Goal: Register for event/course

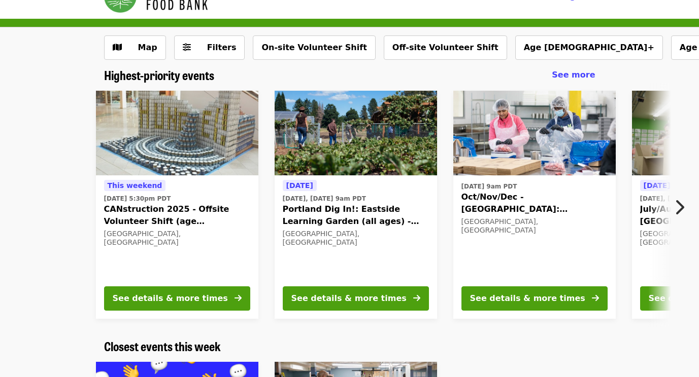
scroll to position [22, 0]
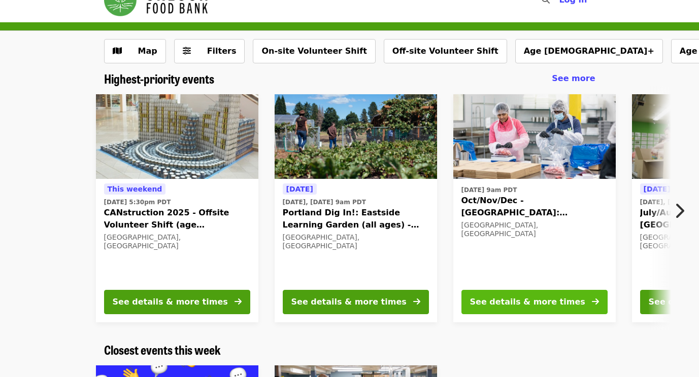
click at [569, 308] on button "See details & more times" at bounding box center [534, 302] width 146 height 24
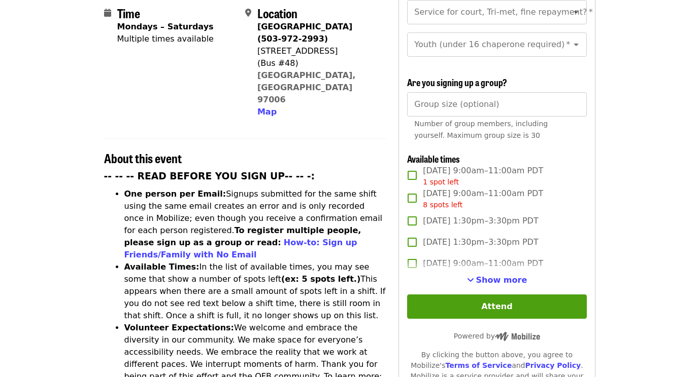
scroll to position [266, 0]
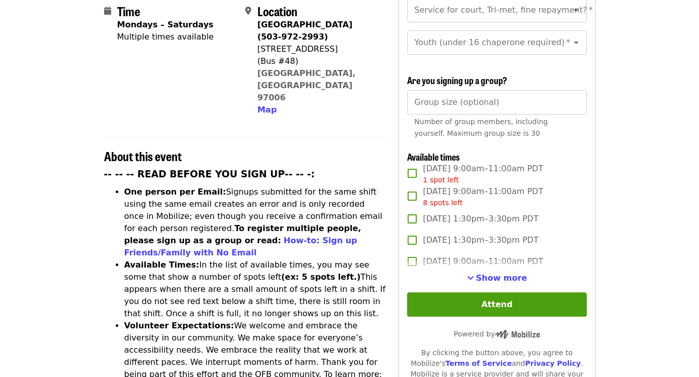
click at [364, 260] on li "Available Times: In the list of available times, you may see some that show a n…" at bounding box center [255, 289] width 262 height 61
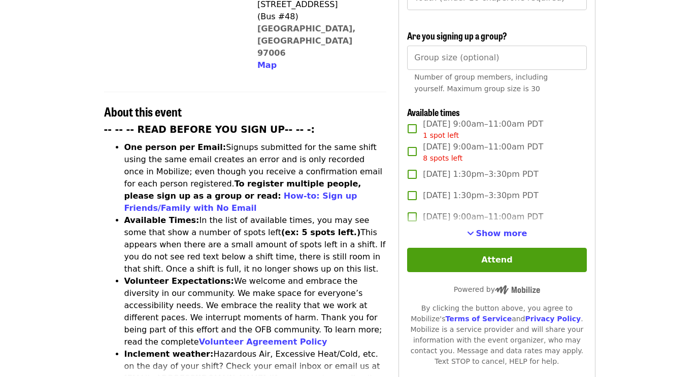
scroll to position [319, 0]
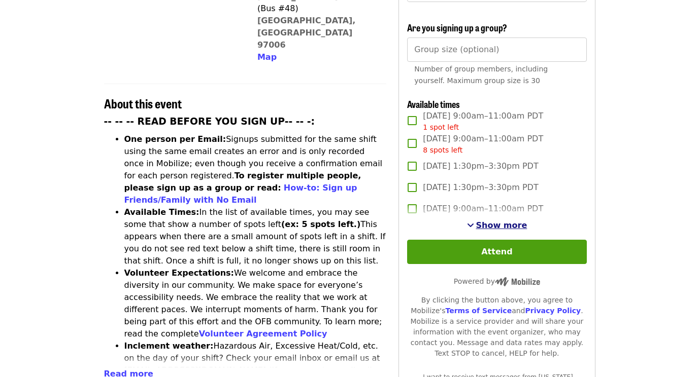
click at [501, 225] on span "Show more" at bounding box center [501, 226] width 51 height 10
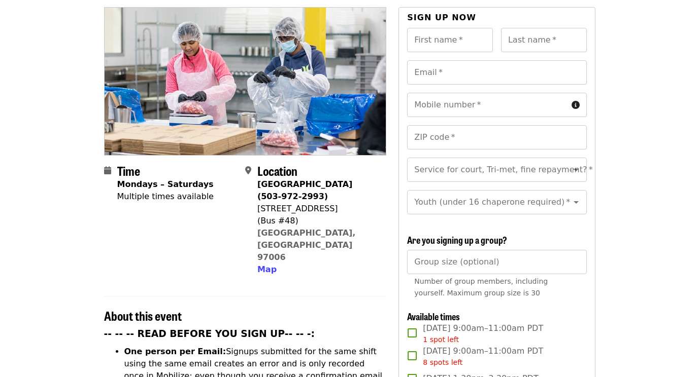
scroll to position [88, 0]
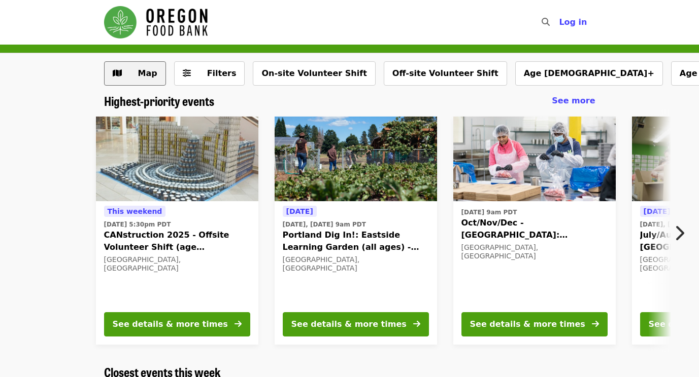
click at [147, 78] on span "Map" at bounding box center [147, 73] width 19 height 10
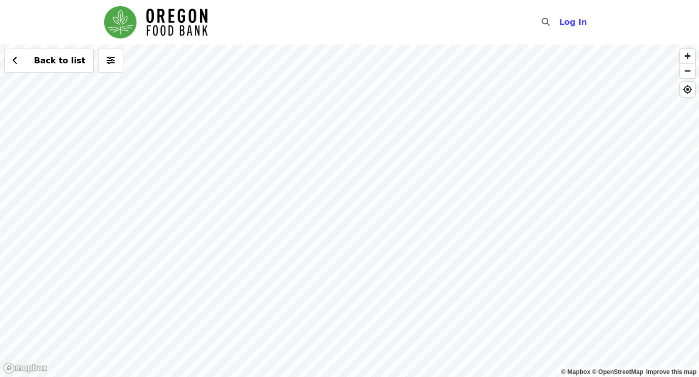
click at [406, 202] on div "Back to list" at bounding box center [349, 211] width 699 height 333
click at [347, 82] on div "Back to list" at bounding box center [349, 211] width 699 height 333
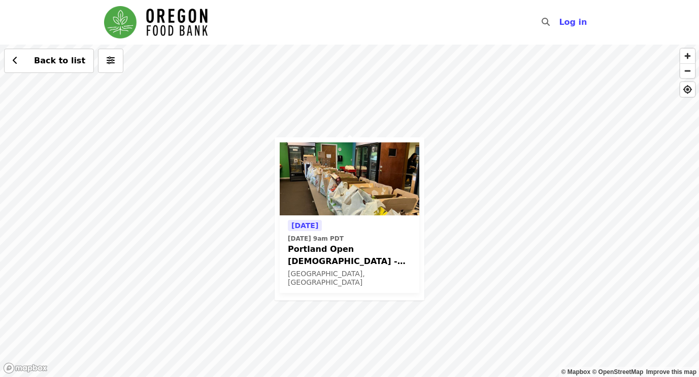
click at [492, 176] on div "Tomorrow Fri, Sep 12 @ 9am PDT Portland Open Bible - Partner Agency Support (16…" at bounding box center [349, 211] width 699 height 333
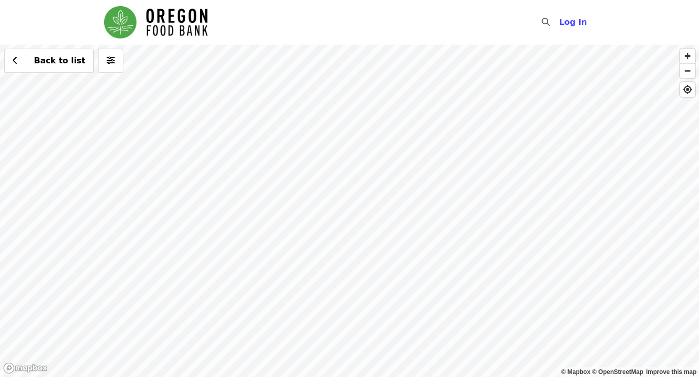
click at [418, 292] on div "Back to list" at bounding box center [349, 211] width 699 height 333
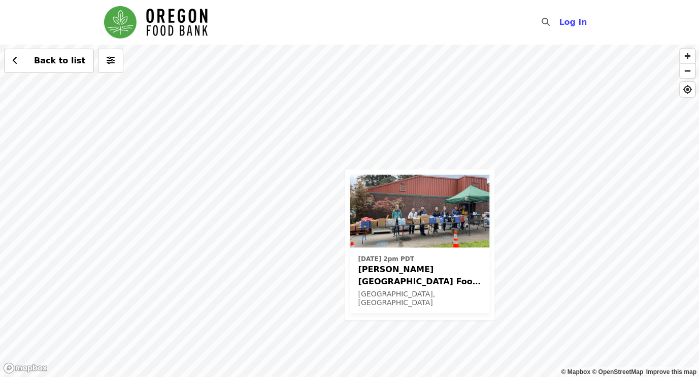
click at [558, 166] on div "Wed, Sep 17 @ 2pm PDT Kelly Elementary School Food Pantry - Partner Agency Supp…" at bounding box center [349, 211] width 699 height 333
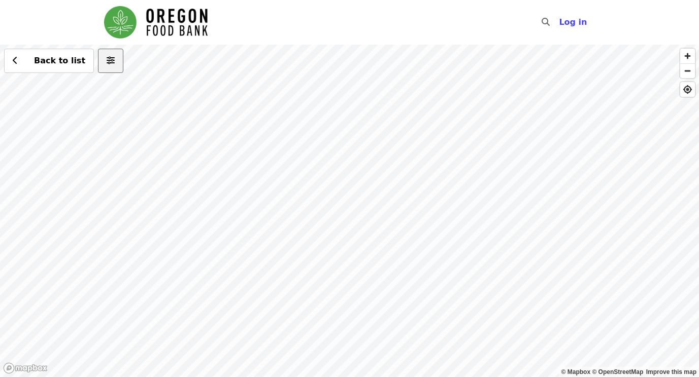
click at [107, 62] on icon "sliders-h icon" at bounding box center [111, 61] width 8 height 10
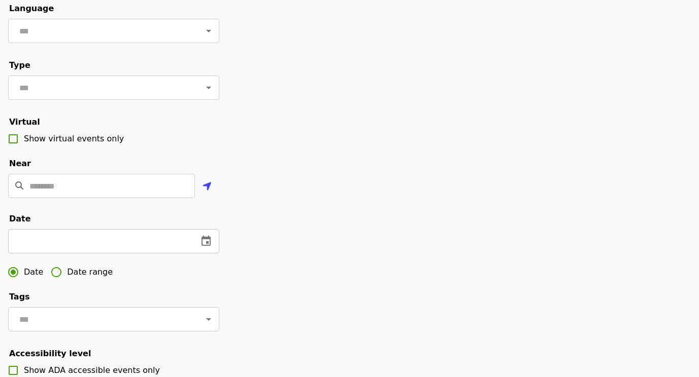
scroll to position [108, 0]
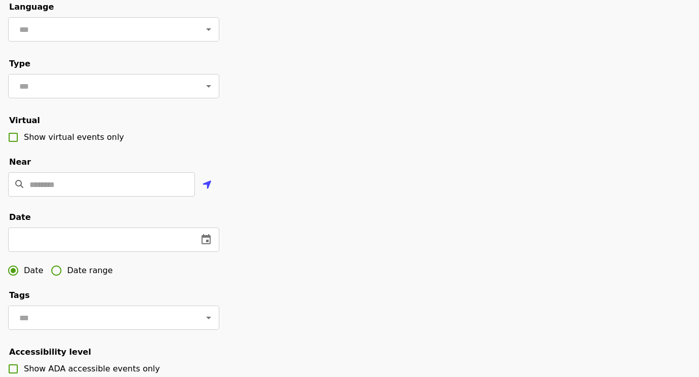
click at [80, 277] on span "Date range" at bounding box center [90, 271] width 46 height 12
click at [64, 251] on input "text" at bounding box center [44, 240] width 72 height 24
type input "**********"
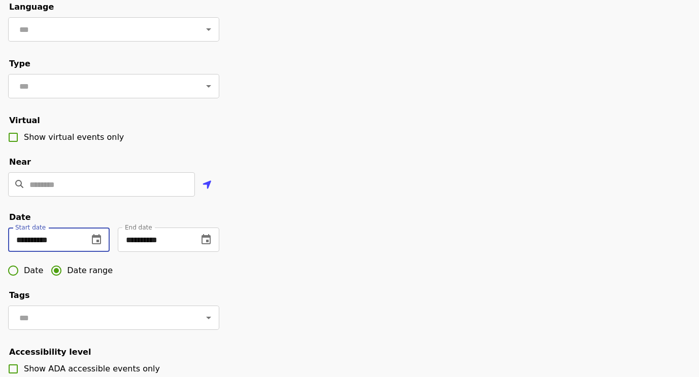
click at [64, 251] on input "**********" at bounding box center [44, 240] width 72 height 24
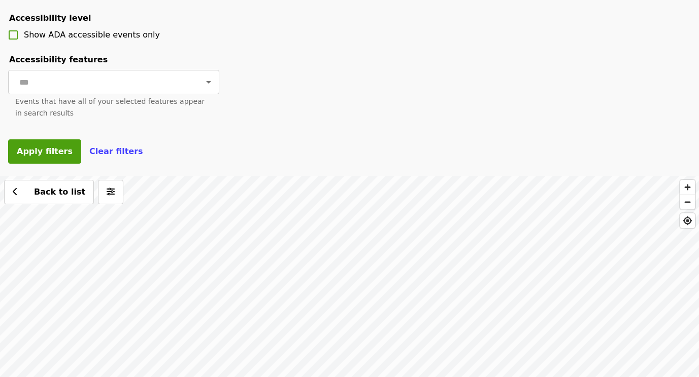
scroll to position [443, 0]
click at [49, 156] on span "Apply filters" at bounding box center [45, 151] width 56 height 10
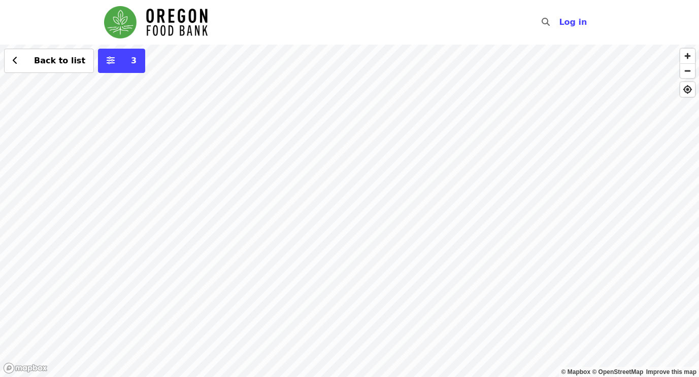
drag, startPoint x: 406, startPoint y: 115, endPoint x: 434, endPoint y: 176, distance: 67.2
click at [434, 176] on div "Back to list 3" at bounding box center [349, 211] width 699 height 333
click at [570, 73] on div "Back to list 3" at bounding box center [349, 211] width 699 height 333
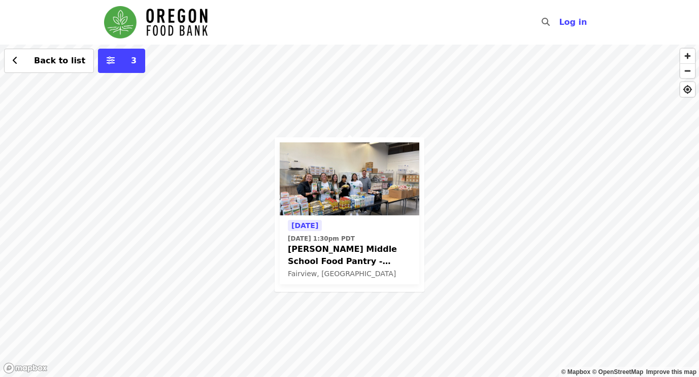
click at [219, 151] on div "Tomorrow Fri, Sep 12 @ 1:30pm PDT Reynolds Middle School Food Pantry - Partner …" at bounding box center [349, 211] width 699 height 333
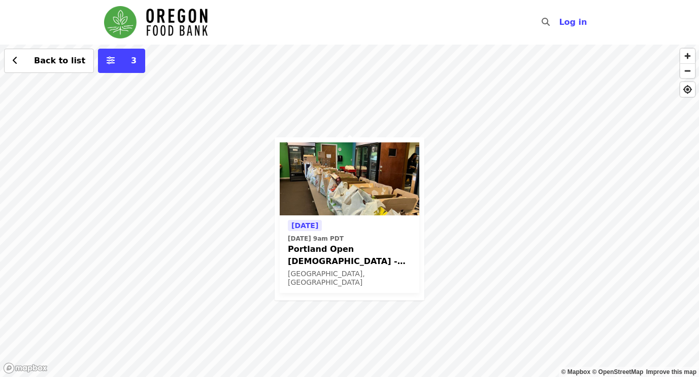
click at [476, 173] on div "Tomorrow Fri, Sep 12 @ 9am PDT Portland Open Bible - Partner Agency Support (16…" at bounding box center [349, 211] width 699 height 333
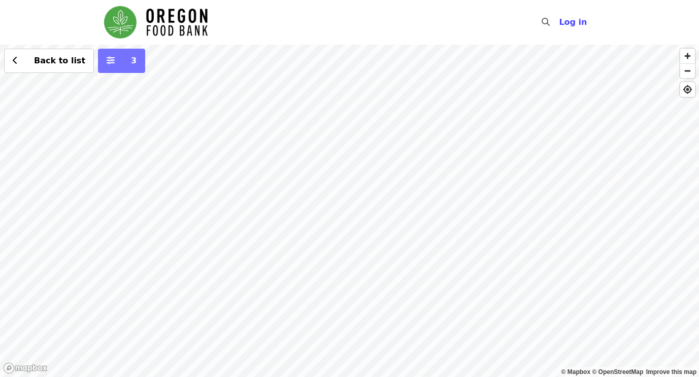
click at [121, 63] on span "3" at bounding box center [129, 61] width 16 height 12
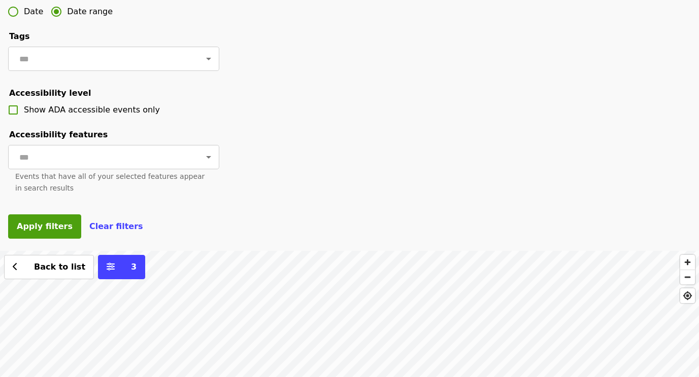
scroll to position [356, 0]
click at [43, 231] on span "Apply filters" at bounding box center [45, 226] width 56 height 10
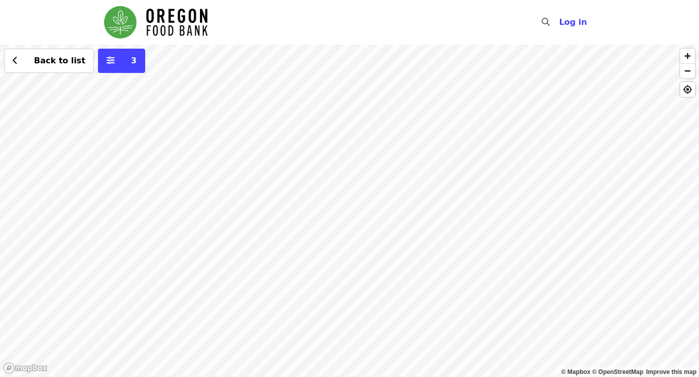
click at [351, 203] on div "Back to list 3" at bounding box center [349, 211] width 699 height 333
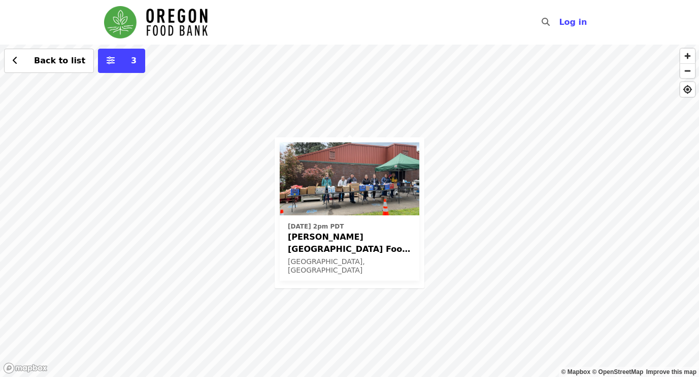
click at [354, 295] on div "Wed, Sep 17 @ 2pm PDT Kelly Elementary School Food Pantry - Partner Agency Supp…" at bounding box center [349, 211] width 699 height 333
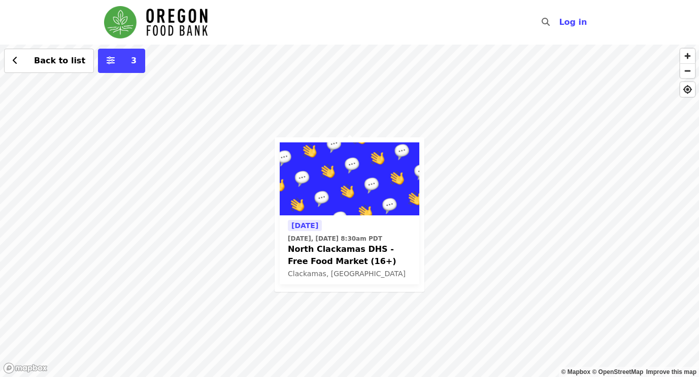
click at [227, 240] on div "Today Today, Sep 11 @ 8:30am PDT North Clackamas DHS - Free Food Market (16+) C…" at bounding box center [349, 211] width 699 height 333
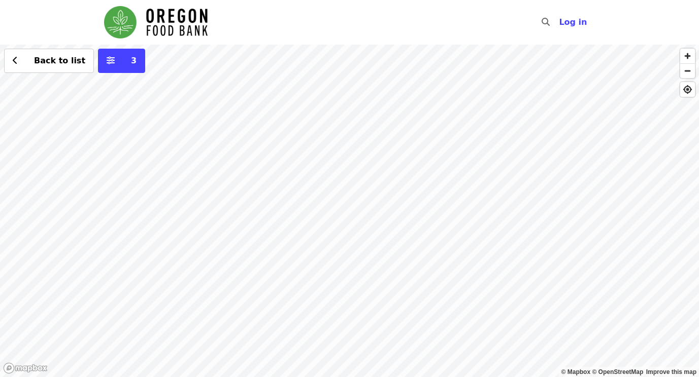
click at [305, 301] on div "Back to list 3" at bounding box center [349, 211] width 699 height 333
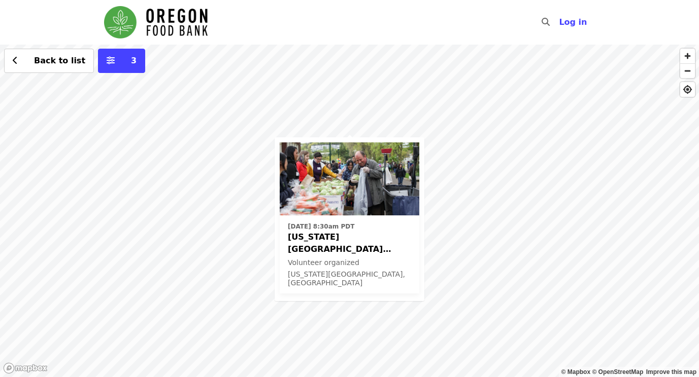
click at [362, 239] on span "Oregon City ODHS - Free Food Market" at bounding box center [349, 243] width 123 height 24
click at [468, 150] on div "Tue, Oct 7 @ 8:30am PDT Oregon City ODHS - Free Food Market Volunteer organized…" at bounding box center [349, 211] width 699 height 333
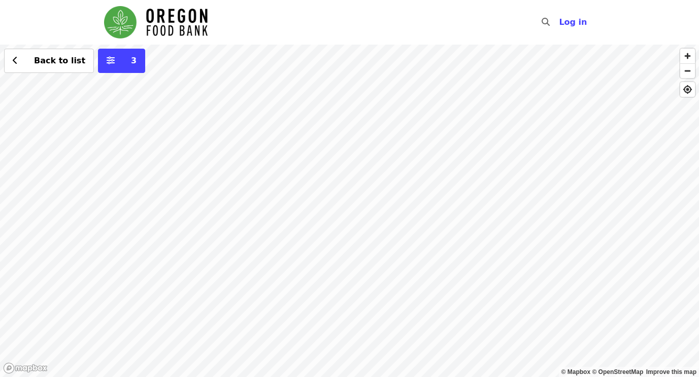
drag, startPoint x: 468, startPoint y: 150, endPoint x: 530, endPoint y: 301, distance: 163.6
click at [530, 301] on div "Back to list 3" at bounding box center [349, 211] width 699 height 333
click at [471, 72] on div "Back to list 3" at bounding box center [349, 211] width 699 height 333
click at [476, 279] on div "Back to list 3" at bounding box center [349, 211] width 699 height 333
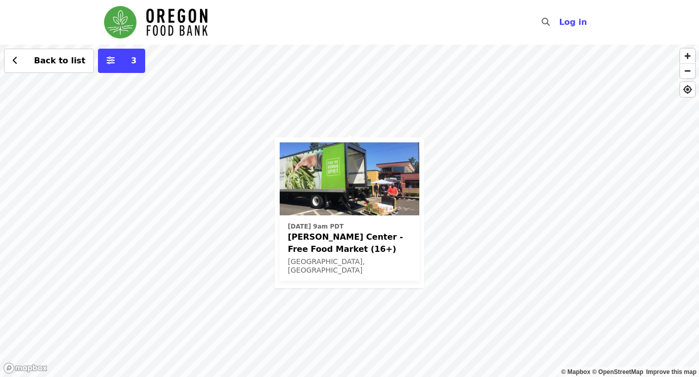
click at [341, 227] on time "[DATE] 9am PDT" at bounding box center [316, 226] width 56 height 9
click at [454, 143] on div "Wed, Oct 1 @ 9am PDT Ortiz Center - Free Food Market (16+) Portland, OR Back to…" at bounding box center [349, 211] width 699 height 333
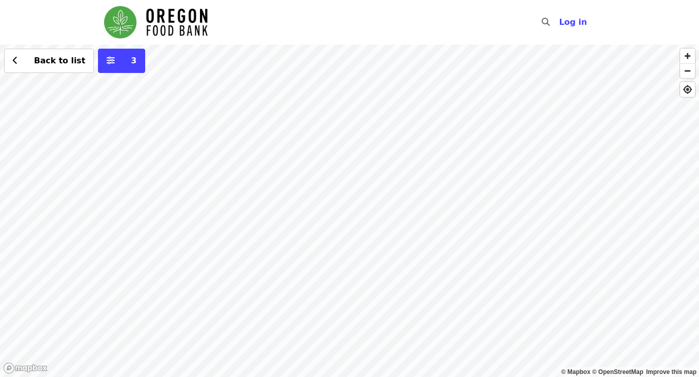
click at [231, 189] on div "Back to list 3" at bounding box center [349, 211] width 699 height 333
click at [235, 205] on div "Back to list 3" at bounding box center [349, 211] width 699 height 333
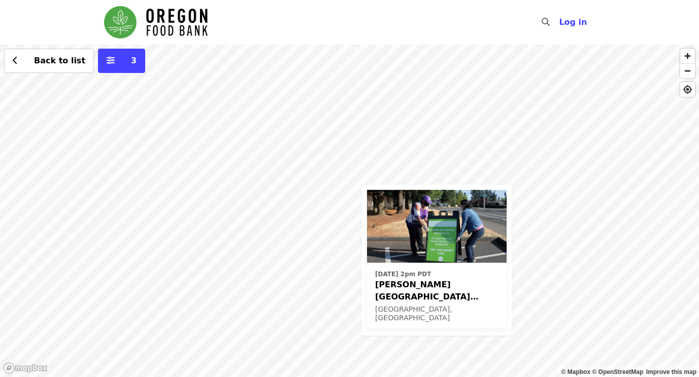
click at [325, 199] on div "Fri, Oct 17 @ 2pm PDT Rigler Elementary School (Latino Network) - Free Food Mar…" at bounding box center [349, 211] width 699 height 333
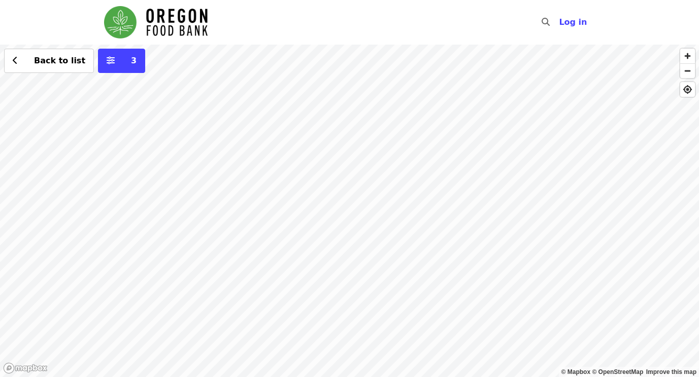
drag, startPoint x: 327, startPoint y: 201, endPoint x: 313, endPoint y: 77, distance: 125.6
click at [313, 77] on div "Back to list 3" at bounding box center [349, 211] width 699 height 333
drag, startPoint x: 377, startPoint y: 182, endPoint x: 368, endPoint y: 41, distance: 141.8
click at [368, 41] on div "Skip to content ​ Log in © Mapbox © OpenStreetMap Improve this map Back to list…" at bounding box center [349, 188] width 699 height 377
click at [448, 274] on div "Back to list 3" at bounding box center [349, 211] width 699 height 333
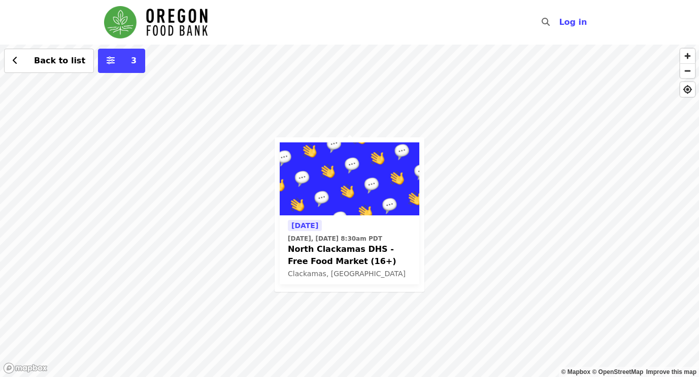
click at [502, 191] on div "Today Today, Sep 11 @ 8:30am PDT North Clackamas DHS - Free Food Market (16+) C…" at bounding box center [349, 211] width 699 height 333
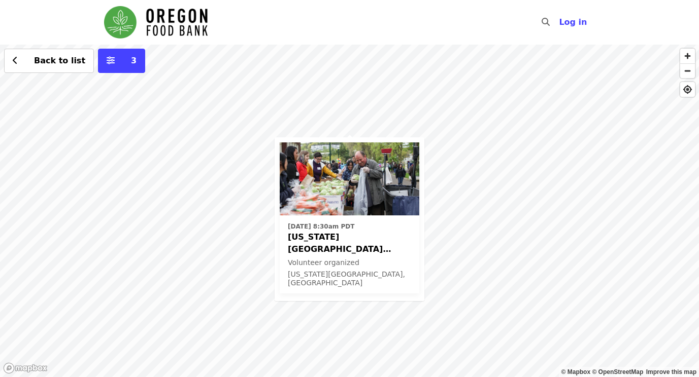
click at [362, 239] on span "Oregon City ODHS - Free Food Market" at bounding box center [349, 243] width 123 height 24
click at [475, 142] on div "Tue, Oct 7 @ 8:30am PDT Oregon City ODHS - Free Food Market Volunteer organized…" at bounding box center [349, 211] width 699 height 333
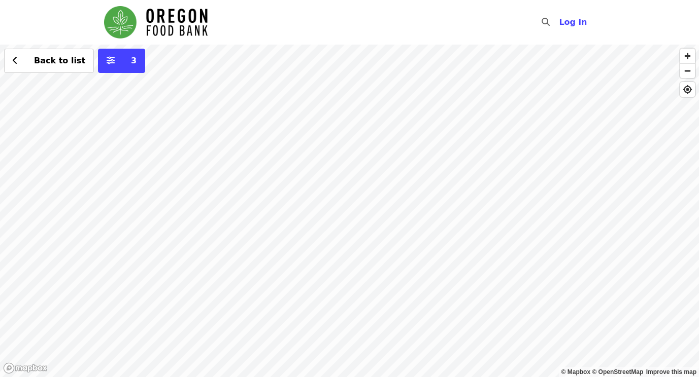
drag, startPoint x: 346, startPoint y: 103, endPoint x: 481, endPoint y: 233, distance: 187.3
click at [481, 233] on div "Back to list 3" at bounding box center [349, 211] width 699 height 333
click at [330, 78] on div "Back to list 3" at bounding box center [349, 211] width 699 height 333
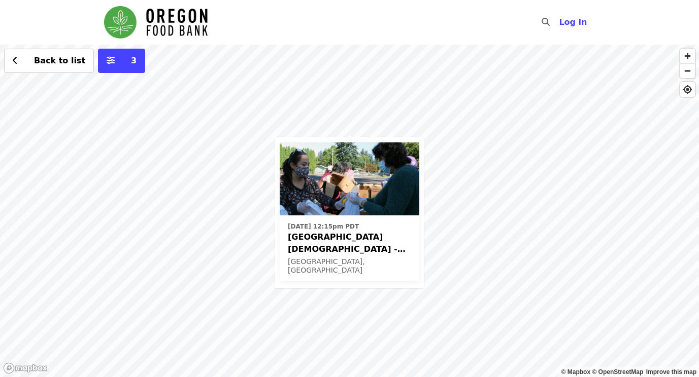
click at [365, 241] on span "Beaverton First United Methodist Church - Free Food Market (16+)" at bounding box center [349, 243] width 123 height 24
click at [367, 100] on div "Thu, Sep 25 @ 12:15pm PDT Beaverton First United Methodist Church - Free Food M…" at bounding box center [349, 211] width 699 height 333
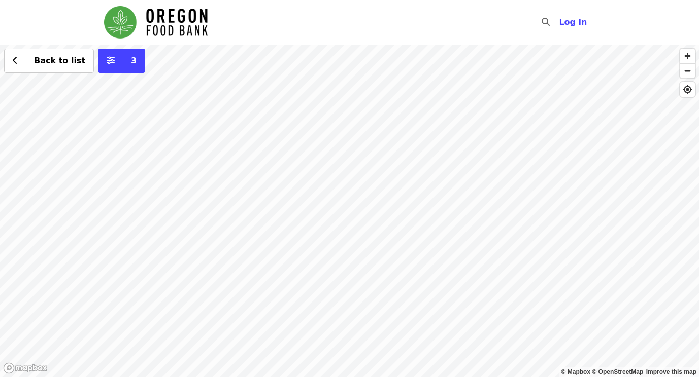
click at [308, 74] on div "Back to list 3" at bounding box center [349, 211] width 699 height 333
click at [302, 96] on span "See 2 actions at this location" at bounding box center [307, 94] width 133 height 10
drag, startPoint x: 412, startPoint y: 199, endPoint x: 195, endPoint y: 175, distance: 219.0
click at [195, 175] on div "See 2 actions at this location Back to list 3" at bounding box center [349, 211] width 699 height 333
drag, startPoint x: 508, startPoint y: 263, endPoint x: 460, endPoint y: 187, distance: 89.4
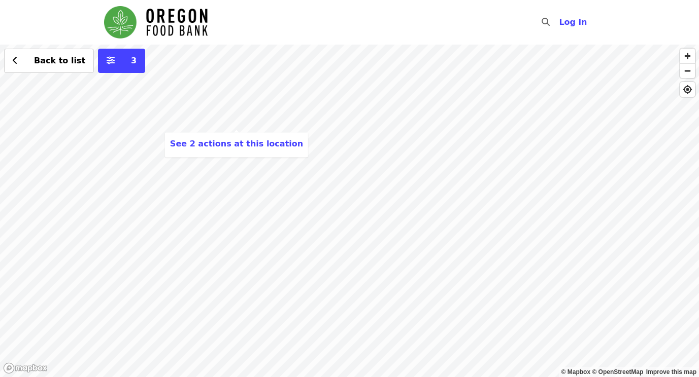
click at [460, 187] on div "See 2 actions at this location Back to list 3" at bounding box center [349, 211] width 699 height 333
drag, startPoint x: 460, startPoint y: 187, endPoint x: 483, endPoint y: 147, distance: 46.4
click at [483, 147] on div "See 2 actions at this location Back to list 3" at bounding box center [349, 211] width 699 height 333
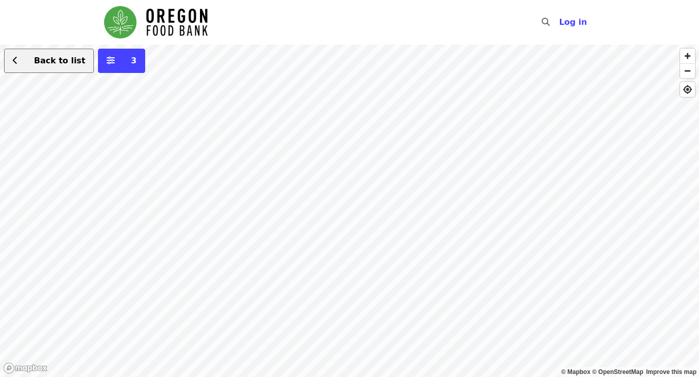
click at [42, 69] on button "Back to list" at bounding box center [49, 61] width 90 height 24
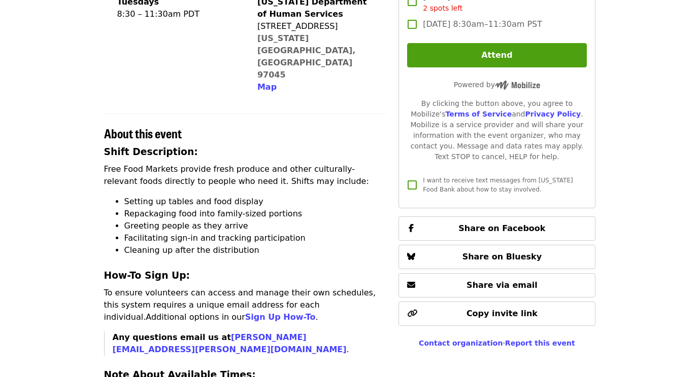
scroll to position [275, 0]
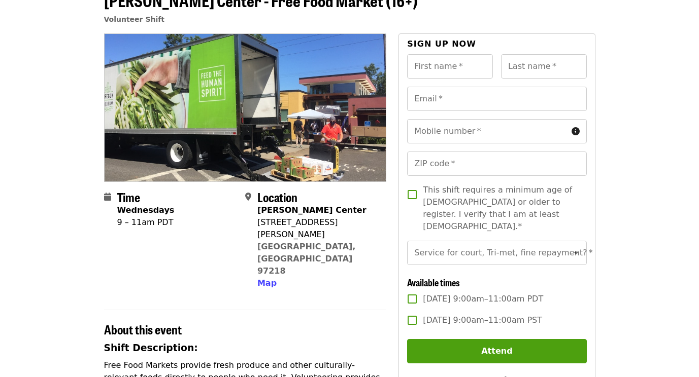
scroll to position [49, 0]
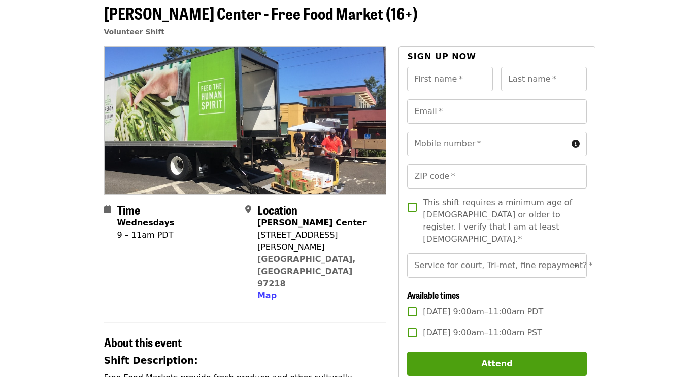
drag, startPoint x: 265, startPoint y: 264, endPoint x: 269, endPoint y: 323, distance: 59.0
drag, startPoint x: 269, startPoint y: 323, endPoint x: 234, endPoint y: 298, distance: 42.9
click at [234, 323] on div "About this event" at bounding box center [245, 336] width 283 height 27
click at [270, 291] on span "Map" at bounding box center [266, 296] width 19 height 10
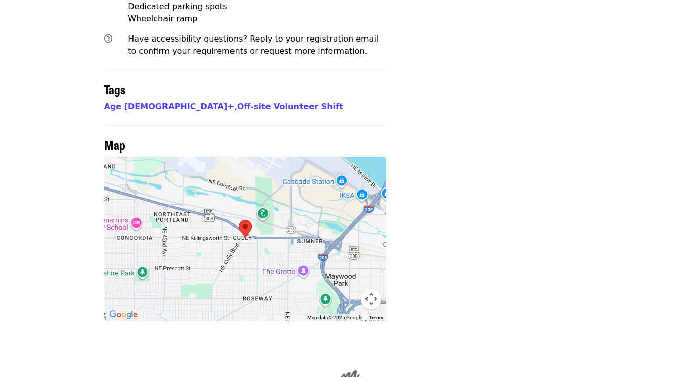
scroll to position [872, 0]
click at [288, 159] on div at bounding box center [245, 238] width 283 height 165
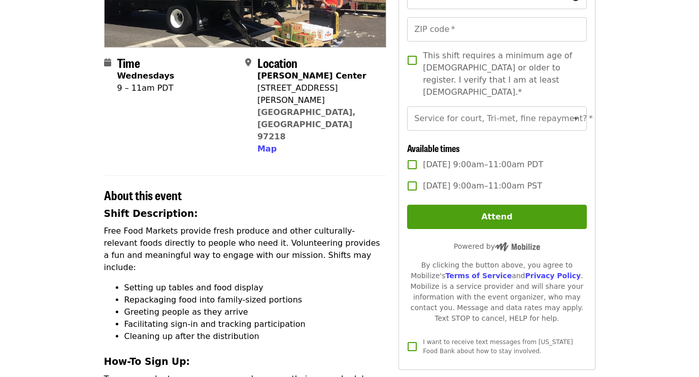
scroll to position [193, 0]
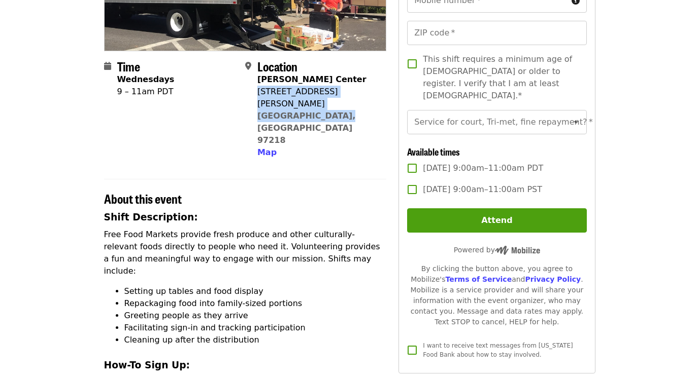
drag, startPoint x: 343, startPoint y: 107, endPoint x: 257, endPoint y: 94, distance: 86.7
click at [257, 94] on div "Ortiz Center 6736 NE Killingsworth St Portland, OR 97218 Map" at bounding box center [317, 116] width 121 height 85
copy span "6736 NE Killingsworth St Portland, OR 97218"
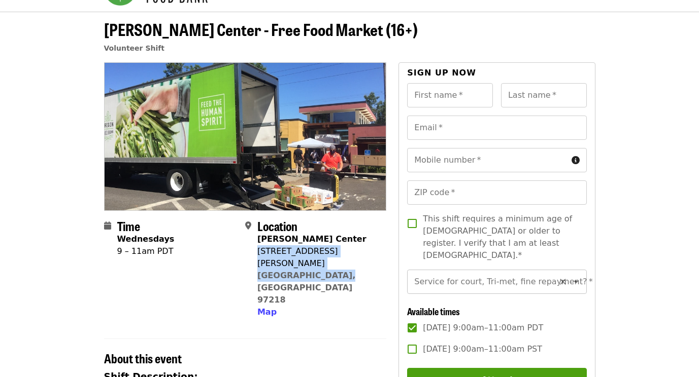
scroll to position [32, 0]
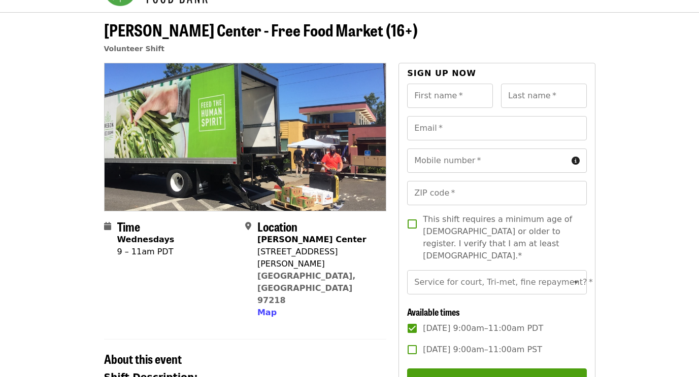
click at [650, 62] on header "Ortiz Center - Free Food Market (16+) Volunteer Shift" at bounding box center [349, 37] width 699 height 51
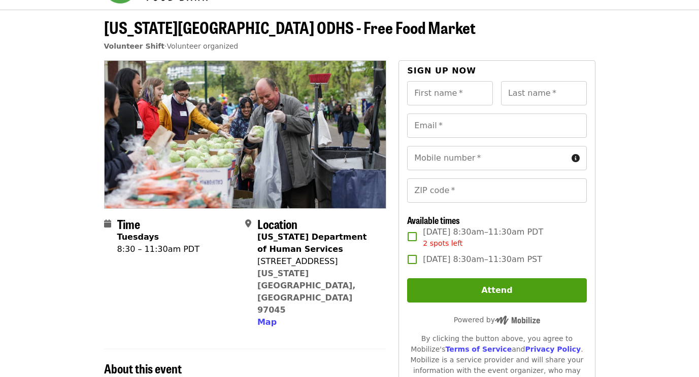
scroll to position [32, 0]
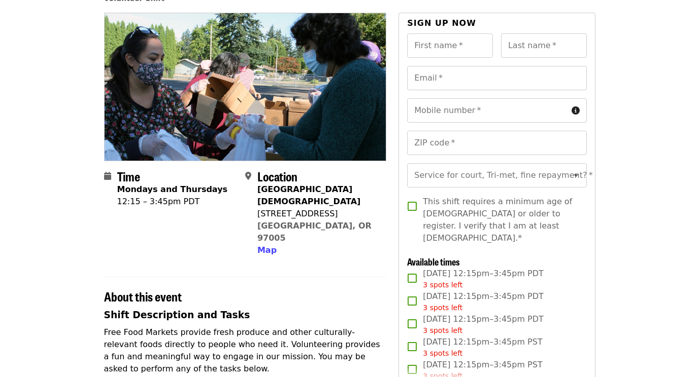
scroll to position [128, 0]
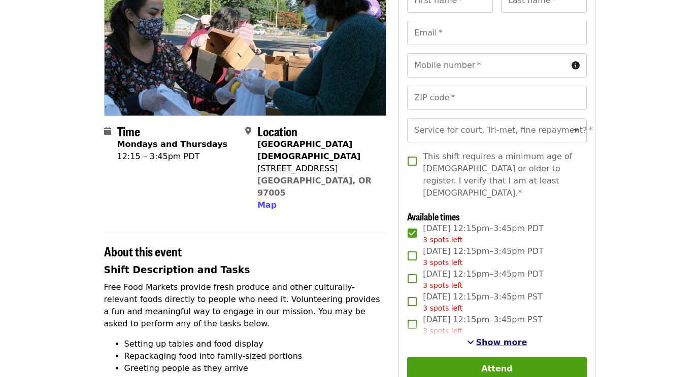
click at [506, 344] on button "Show more" at bounding box center [497, 343] width 60 height 12
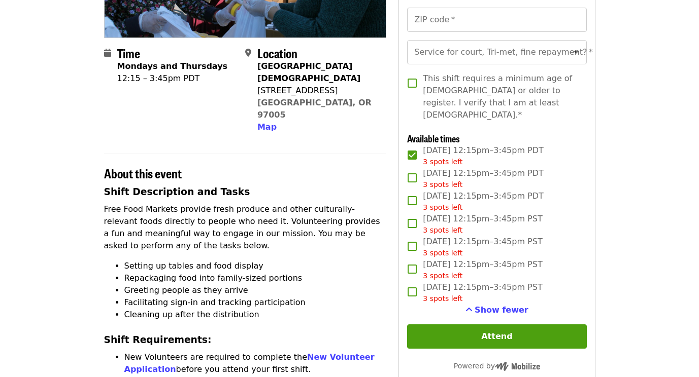
scroll to position [205, 0]
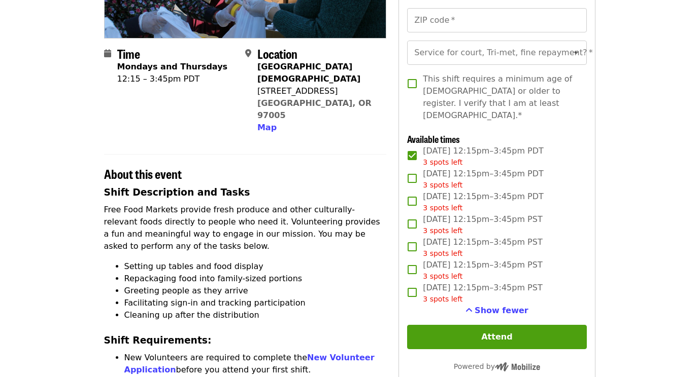
click at [462, 197] on span "Thu, Oct 23, 12:15pm–3:45pm PDT 3 spots left" at bounding box center [483, 202] width 121 height 23
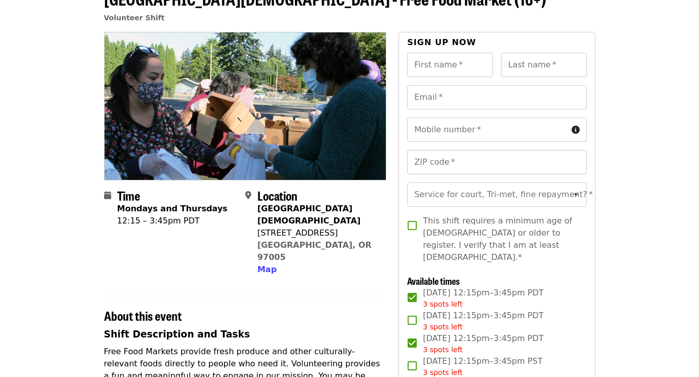
scroll to position [61, 0]
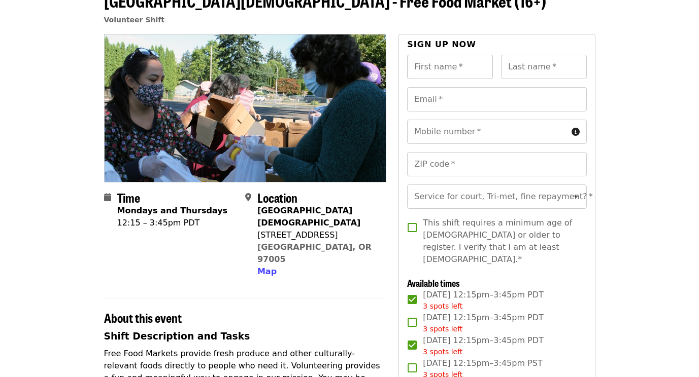
click at [462, 71] on input "First name   *" at bounding box center [450, 67] width 86 height 24
type input "******"
type input "**********"
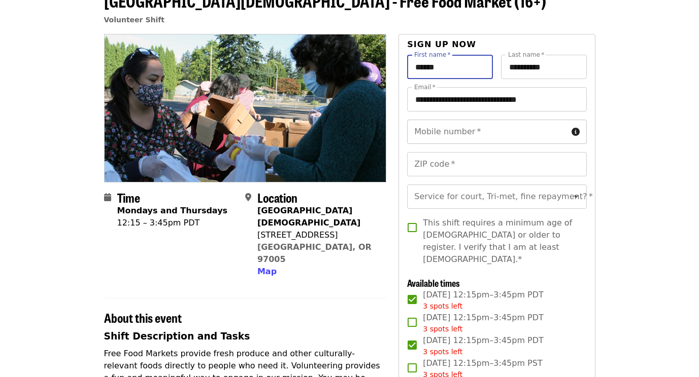
click at [468, 136] on input "Mobile number   *" at bounding box center [487, 132] width 160 height 24
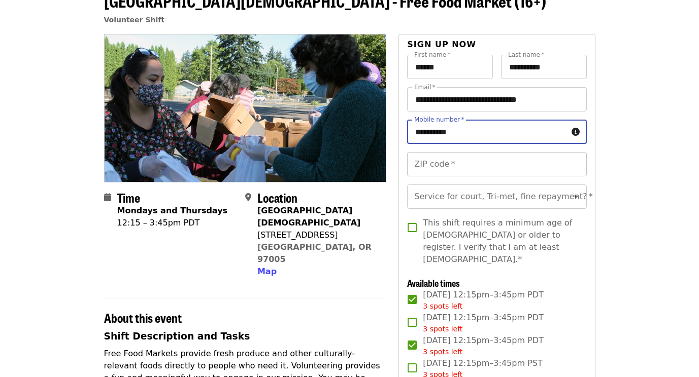
type input "**********"
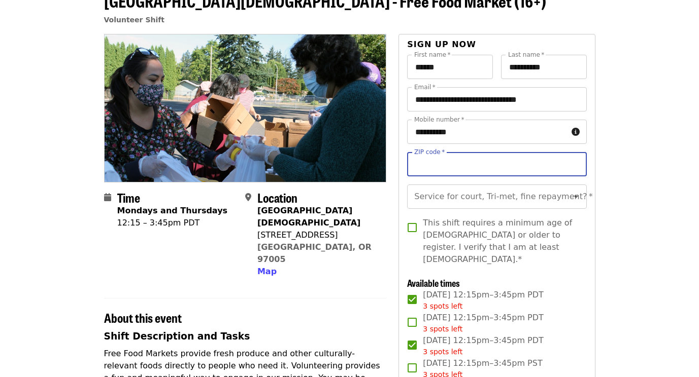
click at [445, 164] on input "ZIP code   *" at bounding box center [496, 164] width 179 height 24
click at [455, 209] on div "Service for court, Tri-met, fine repayment? *" at bounding box center [496, 197] width 179 height 24
type input "*****"
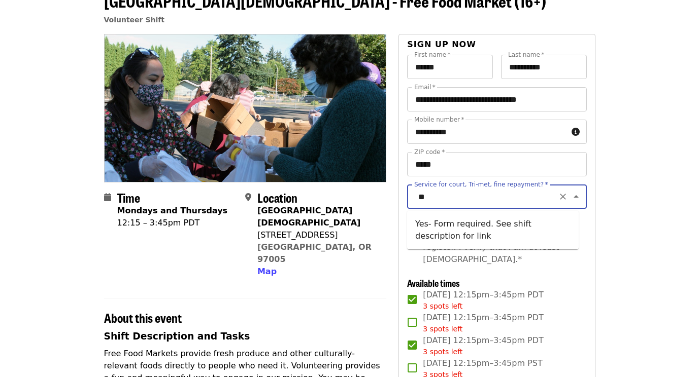
type input "*"
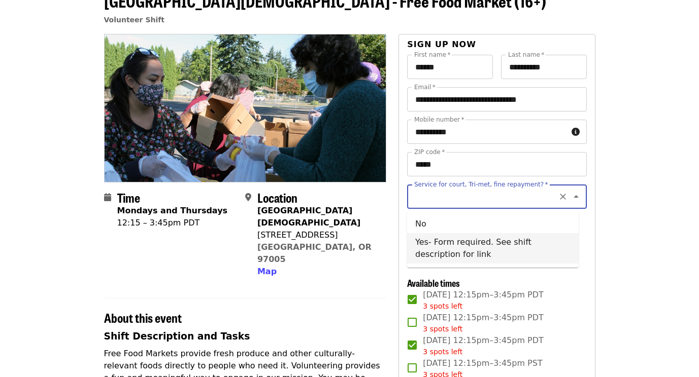
click at [458, 248] on li "Yes- Form required. See shift description for link" at bounding box center [492, 248] width 171 height 30
type input "**********"
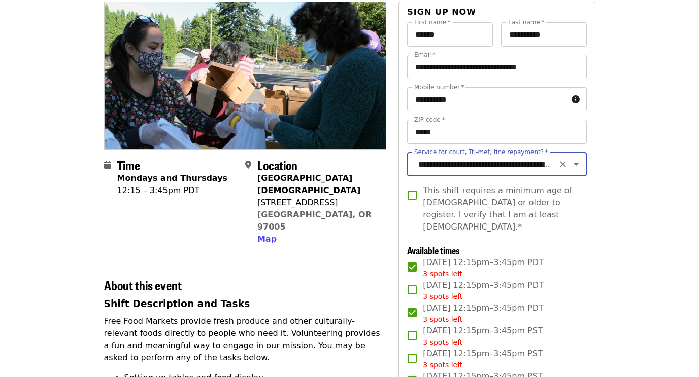
scroll to position [94, 0]
click at [436, 205] on span "This shift requires a minimum age of 16 or older to register. I verify that I a…" at bounding box center [500, 208] width 155 height 49
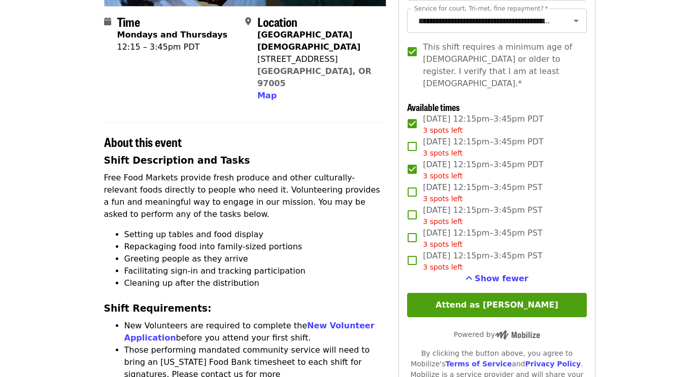
scroll to position [253, 0]
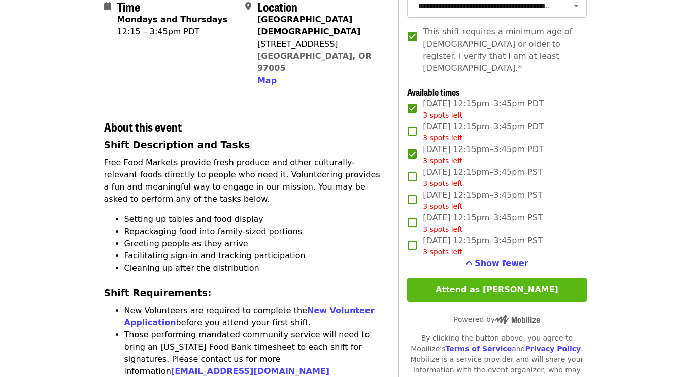
click at [522, 285] on button "Attend as [PERSON_NAME]" at bounding box center [496, 290] width 179 height 24
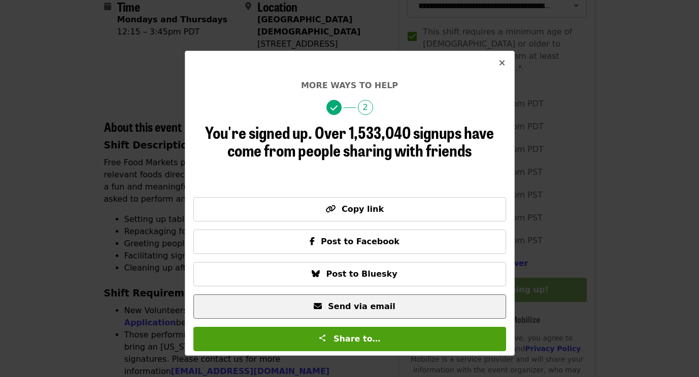
click at [387, 307] on span "Send via email" at bounding box center [361, 307] width 67 height 10
click at [393, 304] on span "Send via email" at bounding box center [349, 307] width 295 height 12
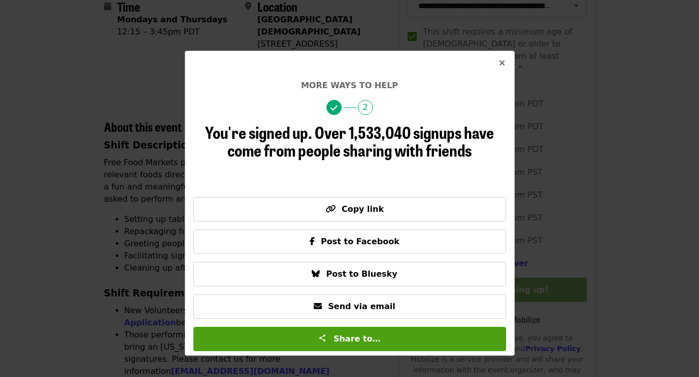
click at [501, 65] on icon "times icon" at bounding box center [502, 63] width 6 height 10
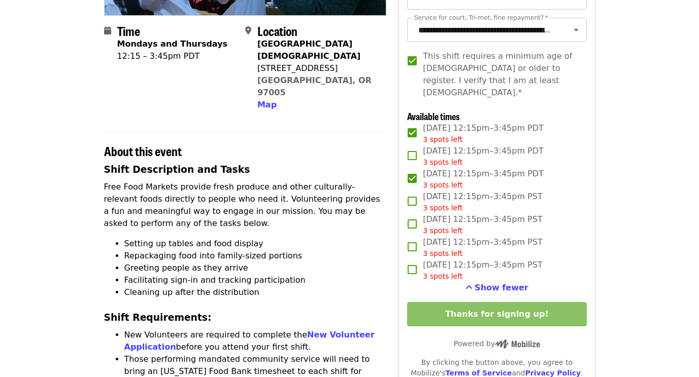
scroll to position [226, 0]
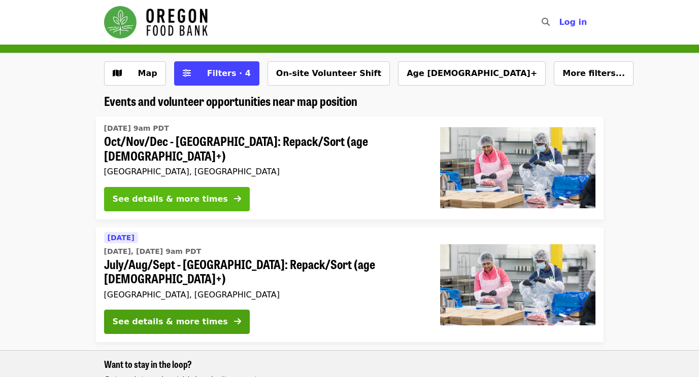
click at [201, 193] on div "See details & more times" at bounding box center [170, 199] width 115 height 12
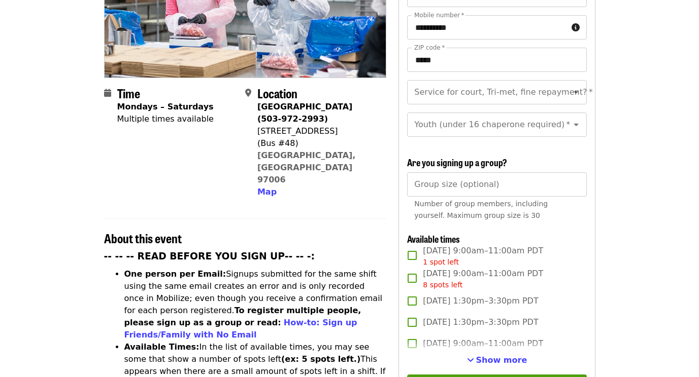
scroll to position [184, 0]
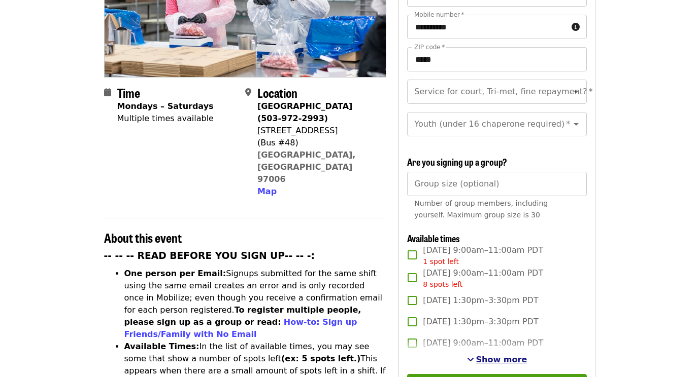
click at [503, 357] on span "Show more" at bounding box center [501, 360] width 51 height 10
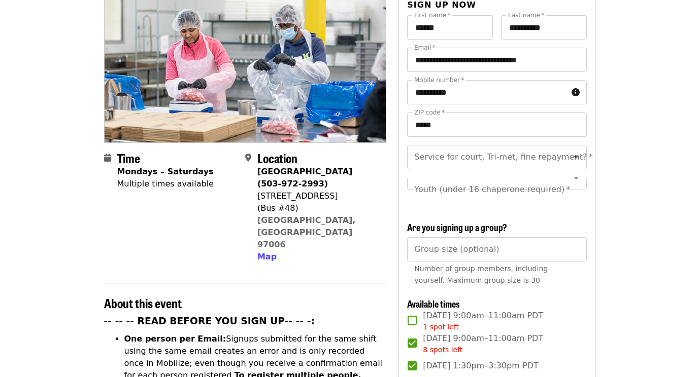
scroll to position [0, 0]
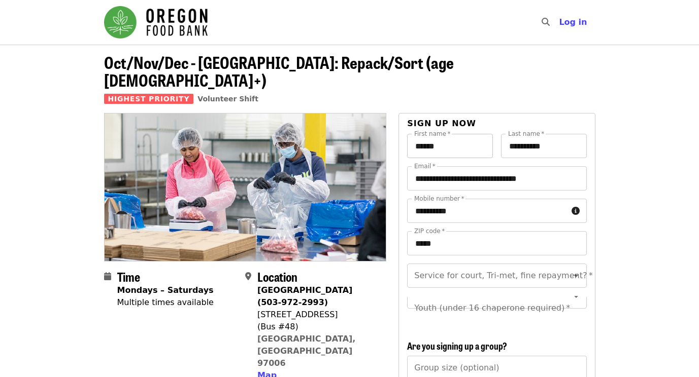
drag, startPoint x: 465, startPoint y: 126, endPoint x: 476, endPoint y: 140, distance: 17.6
click at [465, 134] on input "******" at bounding box center [450, 146] width 86 height 24
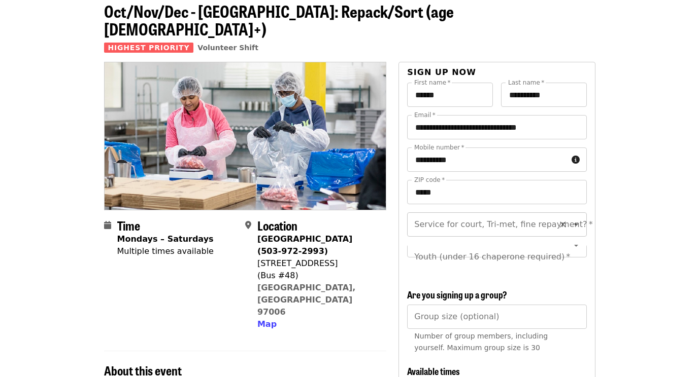
scroll to position [52, 0]
click at [488, 215] on input "Service for court, Tri-met, fine repayment?   *" at bounding box center [484, 224] width 138 height 19
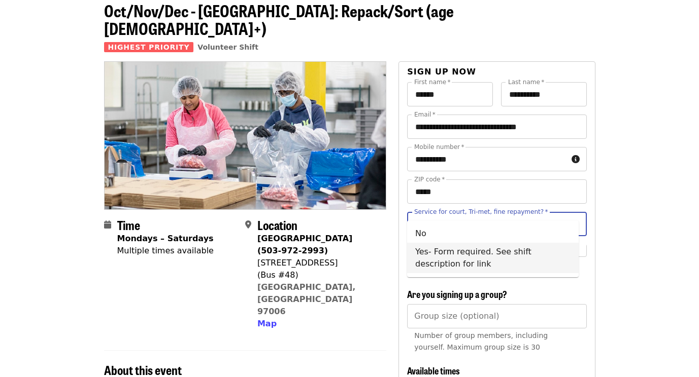
click at [471, 254] on li "Yes- Form required. See shift description for link" at bounding box center [492, 258] width 171 height 30
type input "**********"
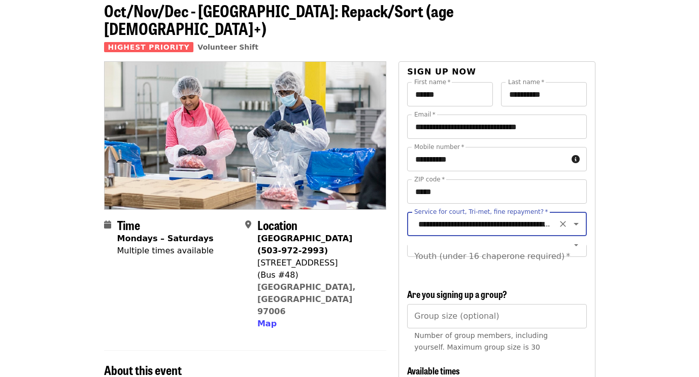
scroll to position [102, 0]
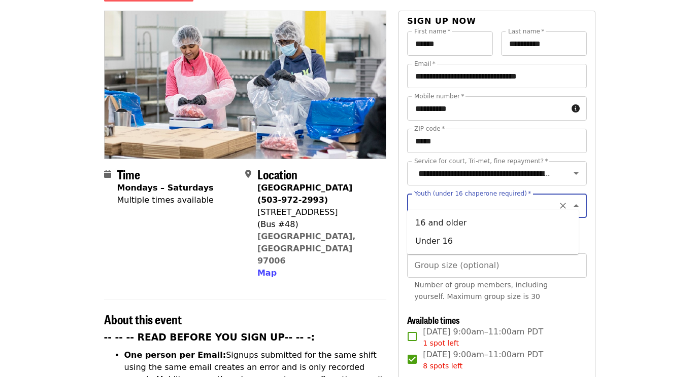
click at [513, 194] on div "Youth (under 16 chaperone required)   * Youth (under 16 chaperone required) *" at bounding box center [496, 206] width 179 height 24
click at [450, 225] on li "16 and older" at bounding box center [492, 223] width 171 height 18
type input "**********"
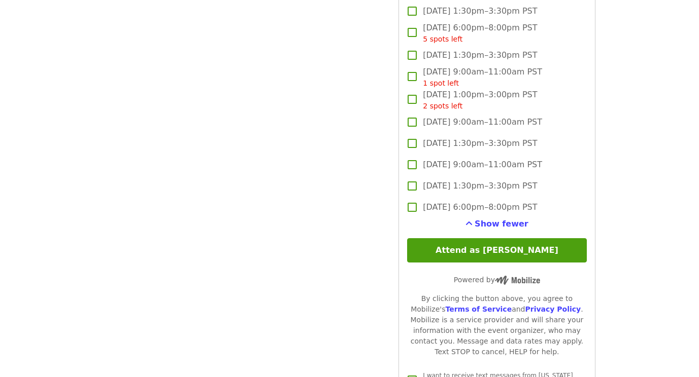
scroll to position [2347, 0]
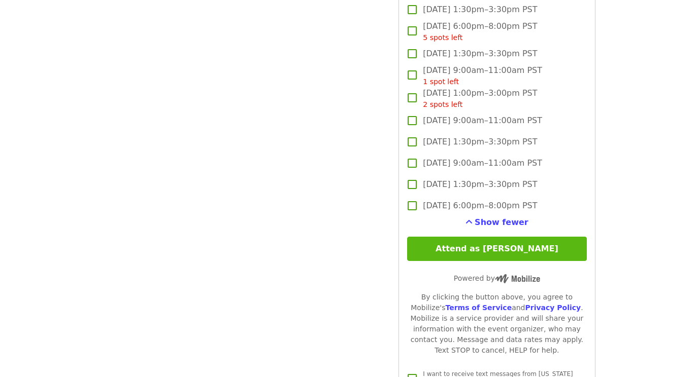
click at [536, 247] on button "Attend as [PERSON_NAME]" at bounding box center [496, 249] width 179 height 24
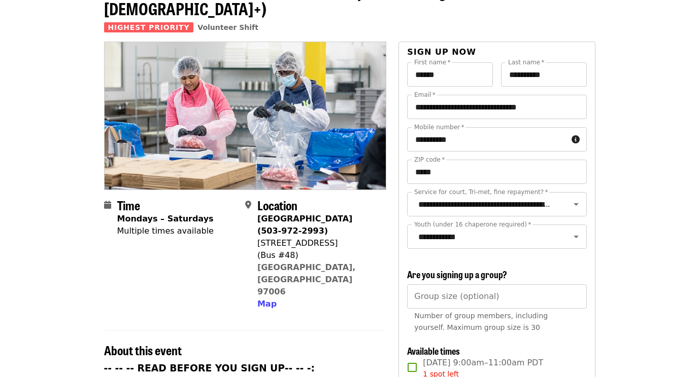
scroll to position [0, 0]
